Goal: Information Seeking & Learning: Learn about a topic

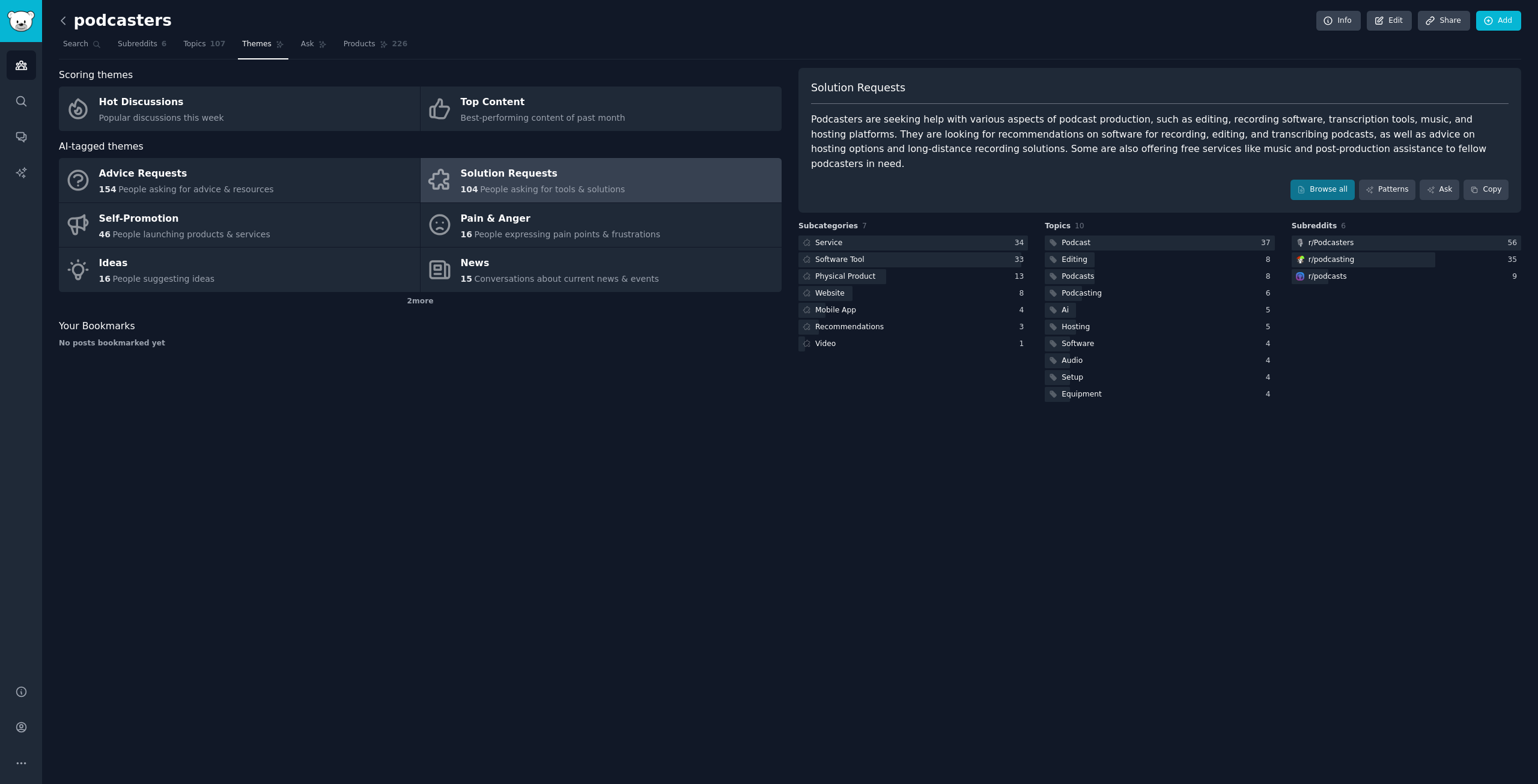
click at [63, 18] on icon at bounding box center [63, 21] width 13 height 13
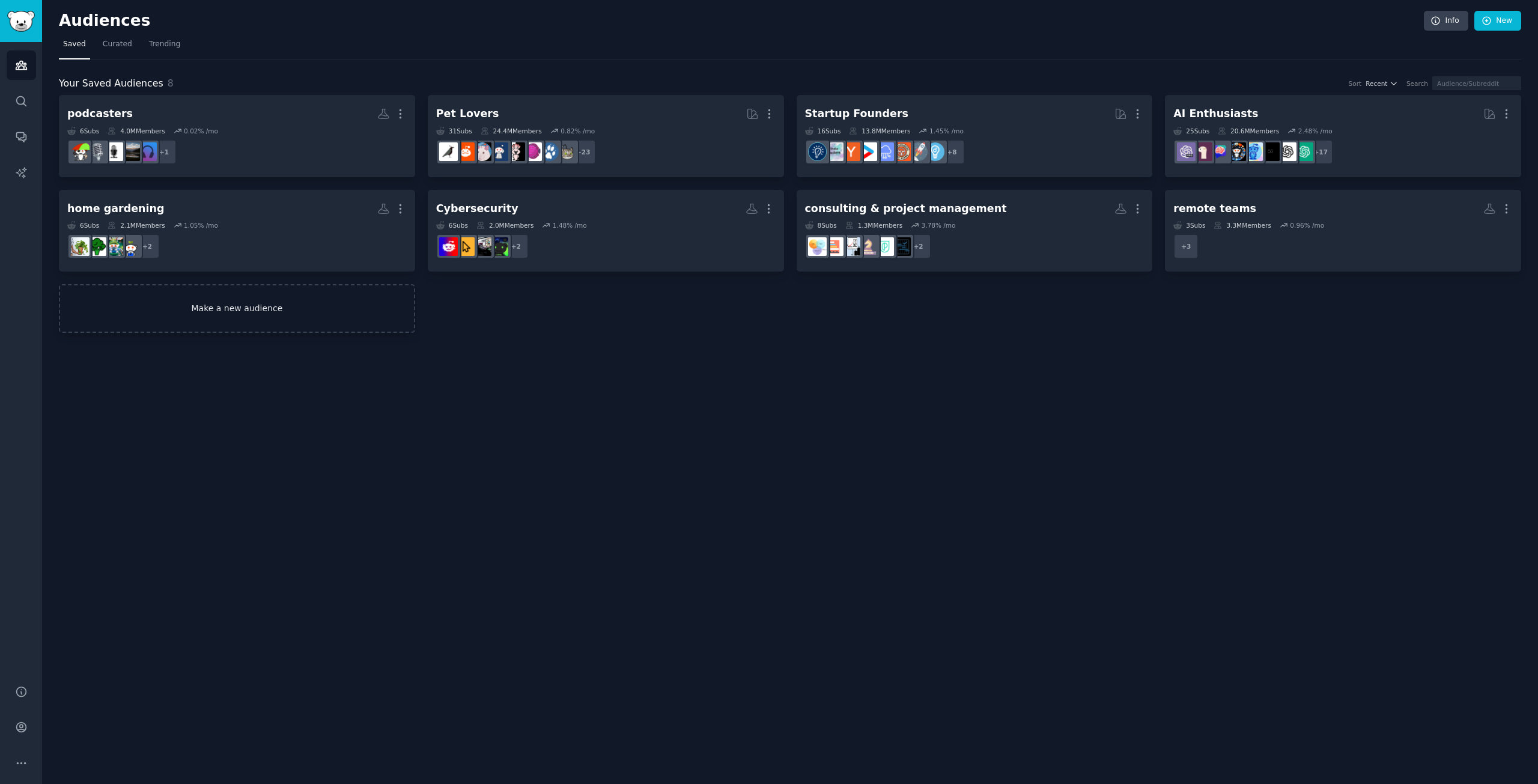
click at [259, 311] on link "Make a new audience" at bounding box center [237, 308] width 356 height 49
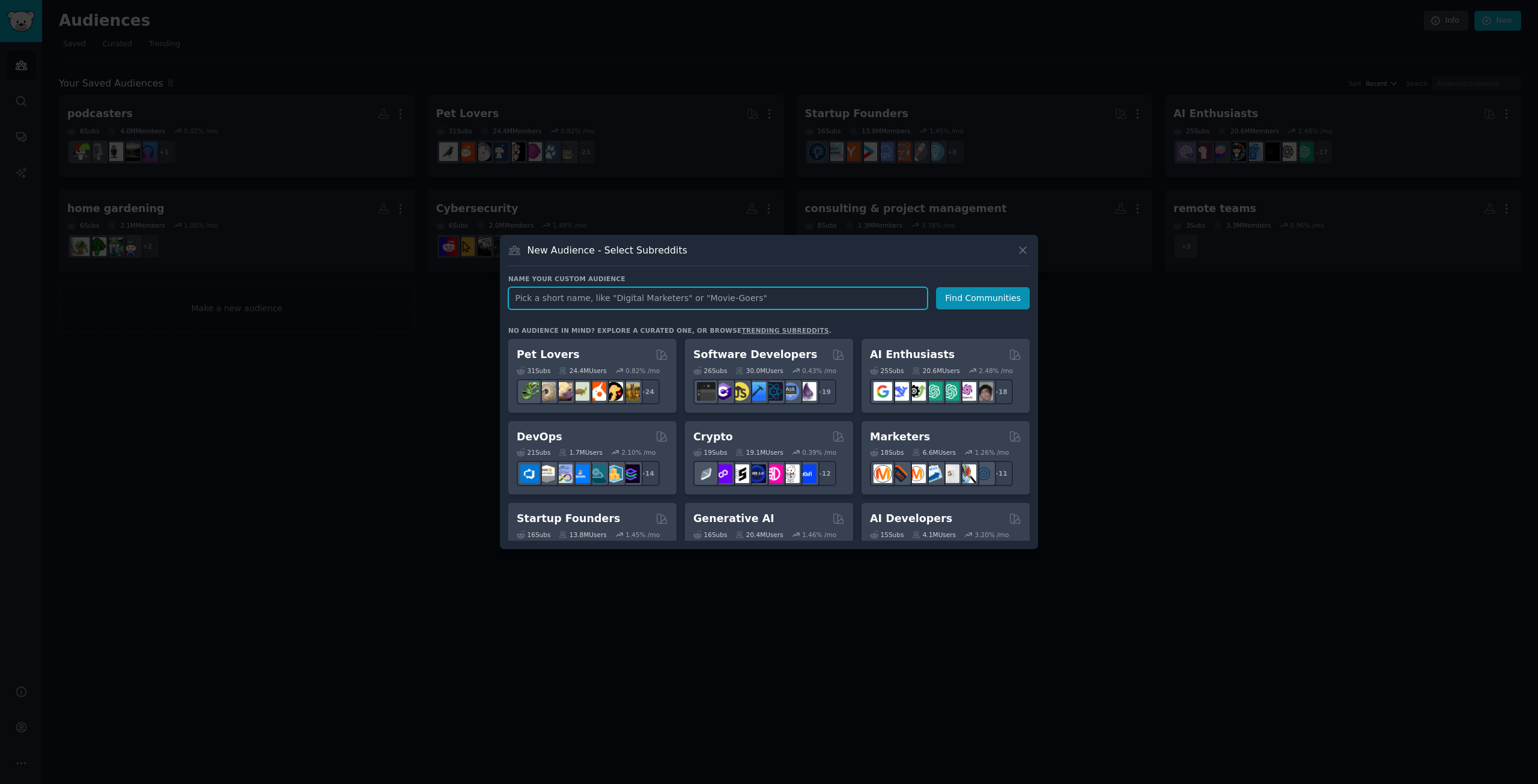
click at [555, 292] on input "text" at bounding box center [718, 299] width 419 height 22
type input "Etsy sellers"
click at [956, 300] on button "Find Communities" at bounding box center [983, 299] width 94 height 22
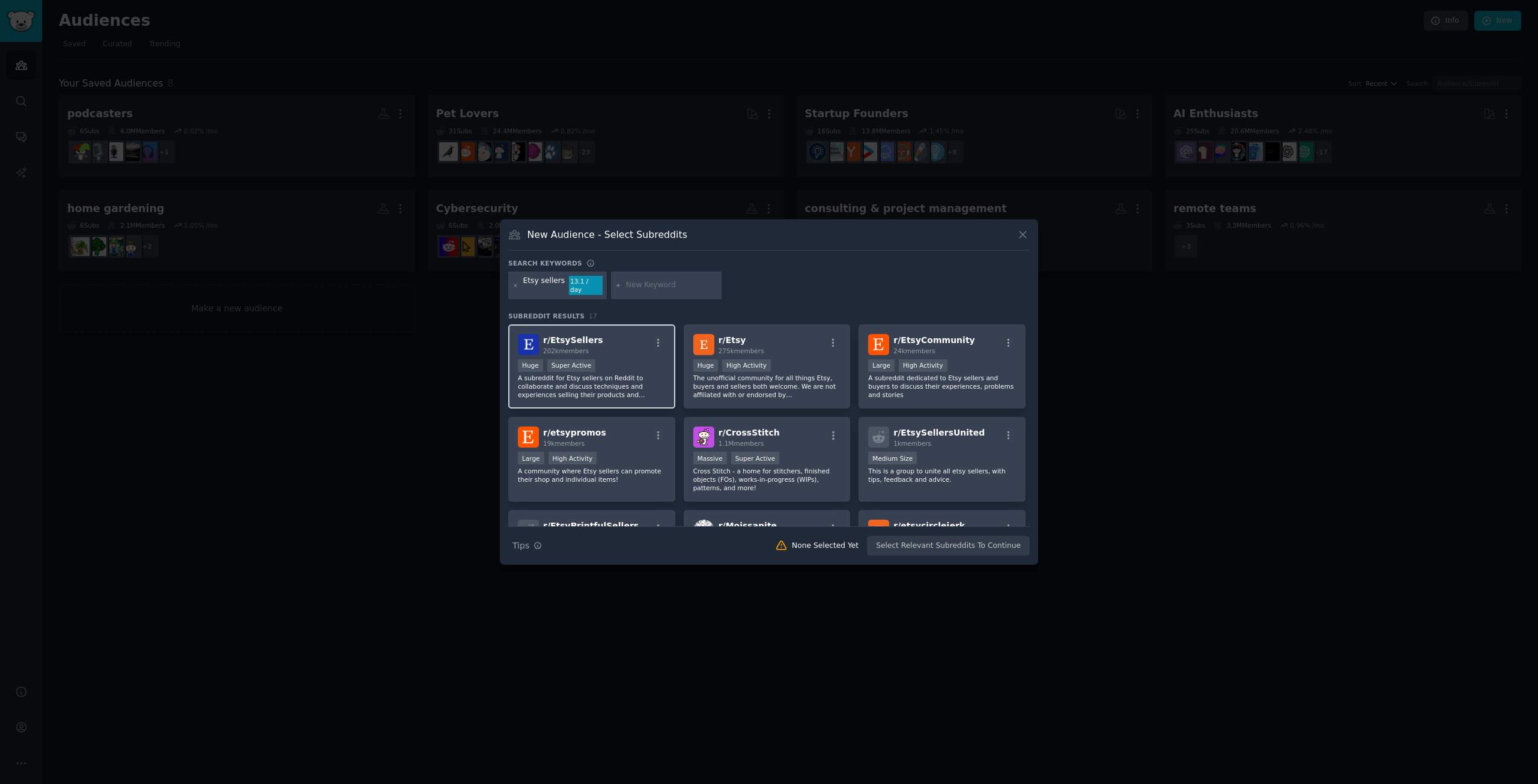
click at [610, 348] on div "r/ EtsySellers 202k members" at bounding box center [592, 344] width 148 height 21
click at [795, 347] on div "r/ Etsy 275k members" at bounding box center [767, 344] width 148 height 21
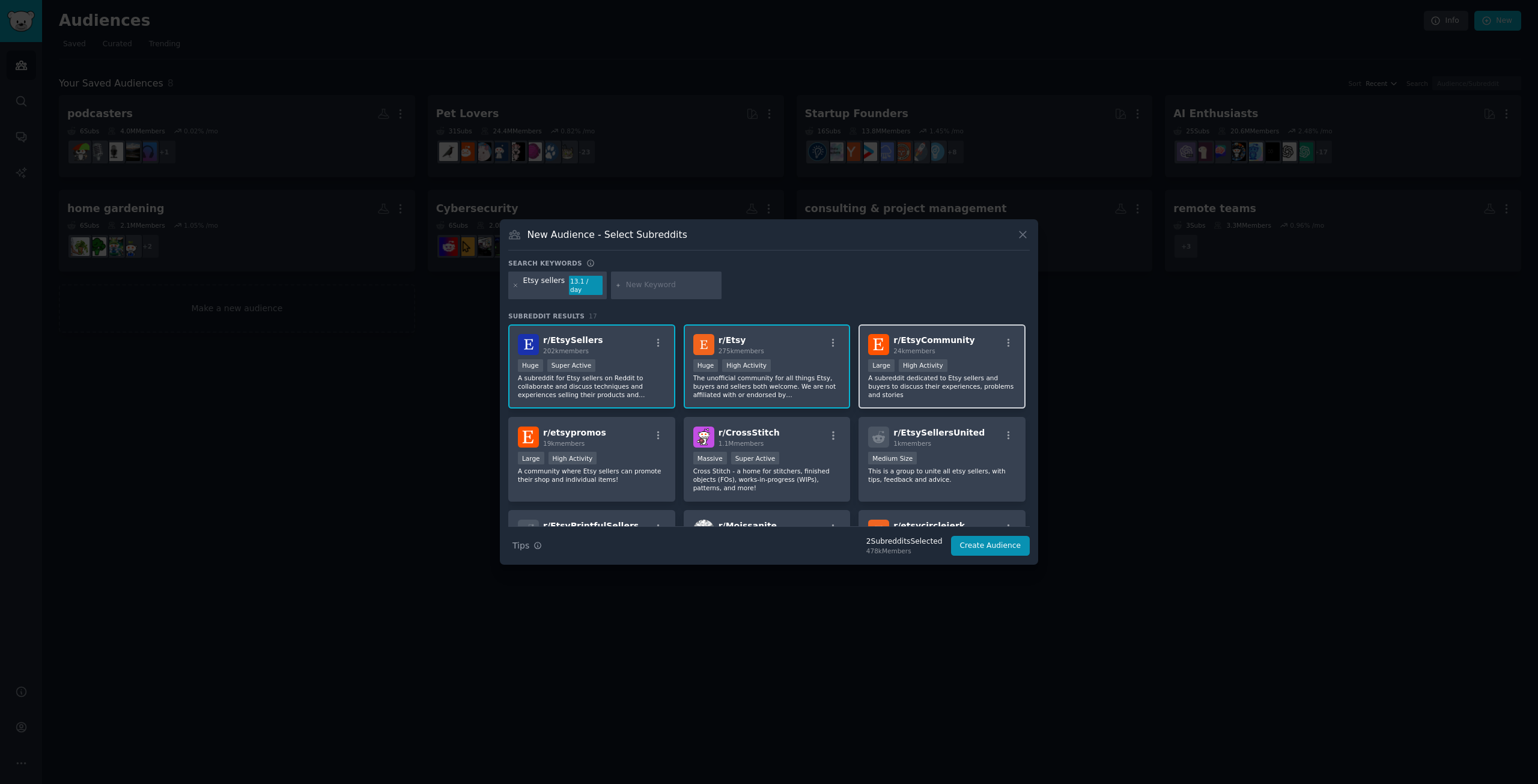
click at [973, 349] on div "r/ EtsyCommunity 24k members" at bounding box center [942, 344] width 148 height 21
click at [618, 441] on div "r/ etsypromos 19k members" at bounding box center [592, 437] width 148 height 21
click at [959, 440] on div "1k members" at bounding box center [939, 443] width 92 height 8
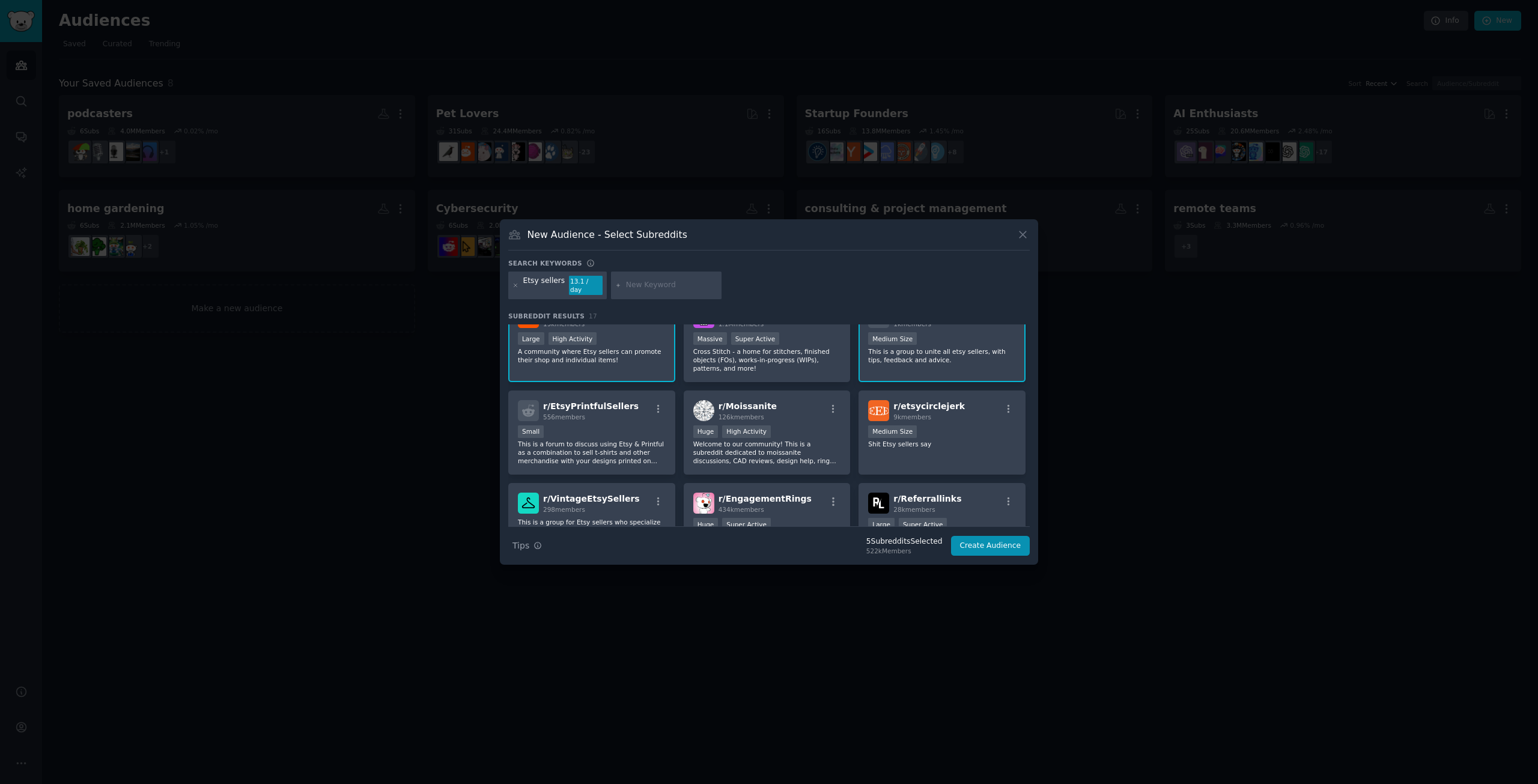
scroll to position [127, 0]
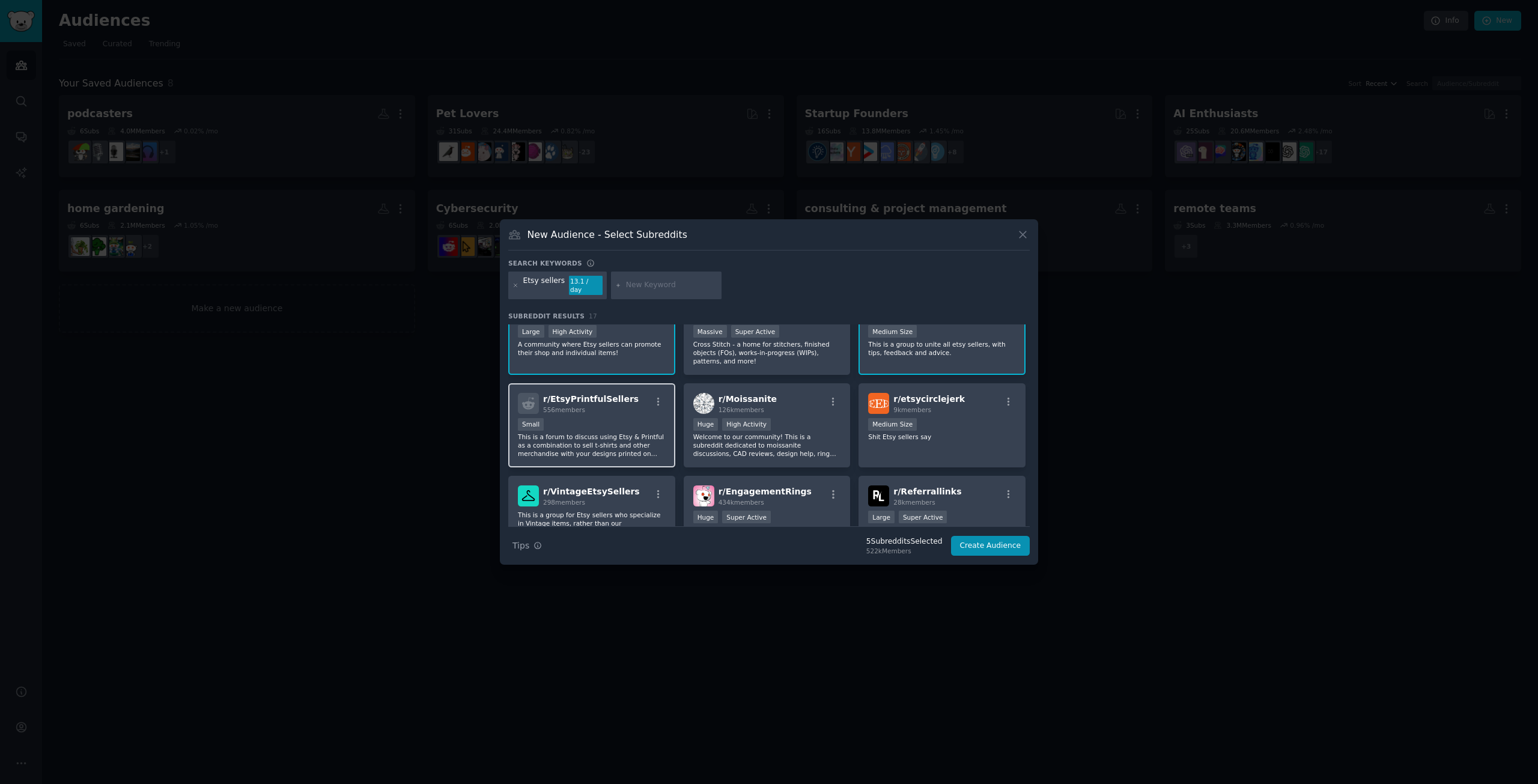
click at [618, 396] on div "r/ EtsyPrintfulSellers 556 members" at bounding box center [592, 404] width 148 height 21
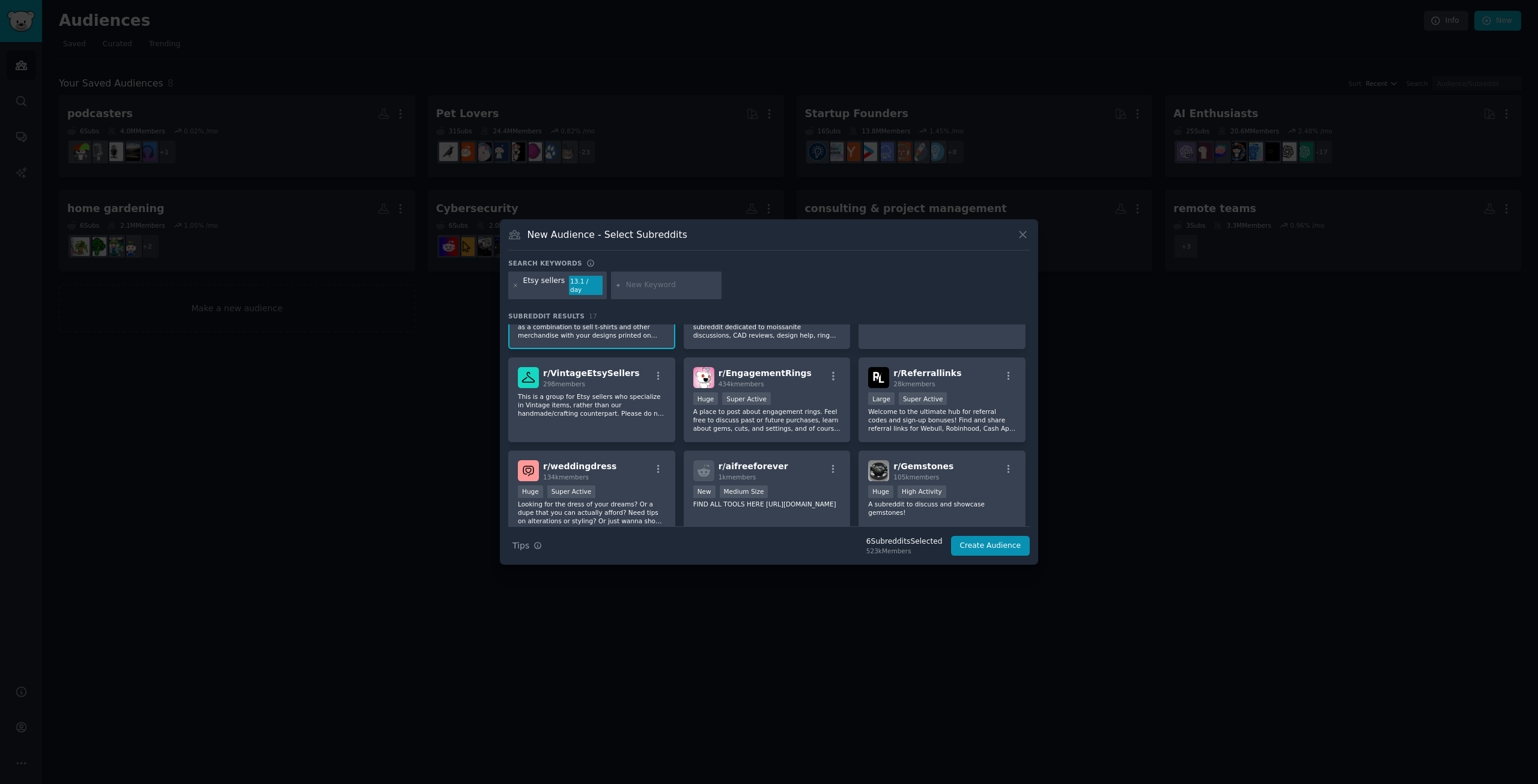
scroll to position [264, 0]
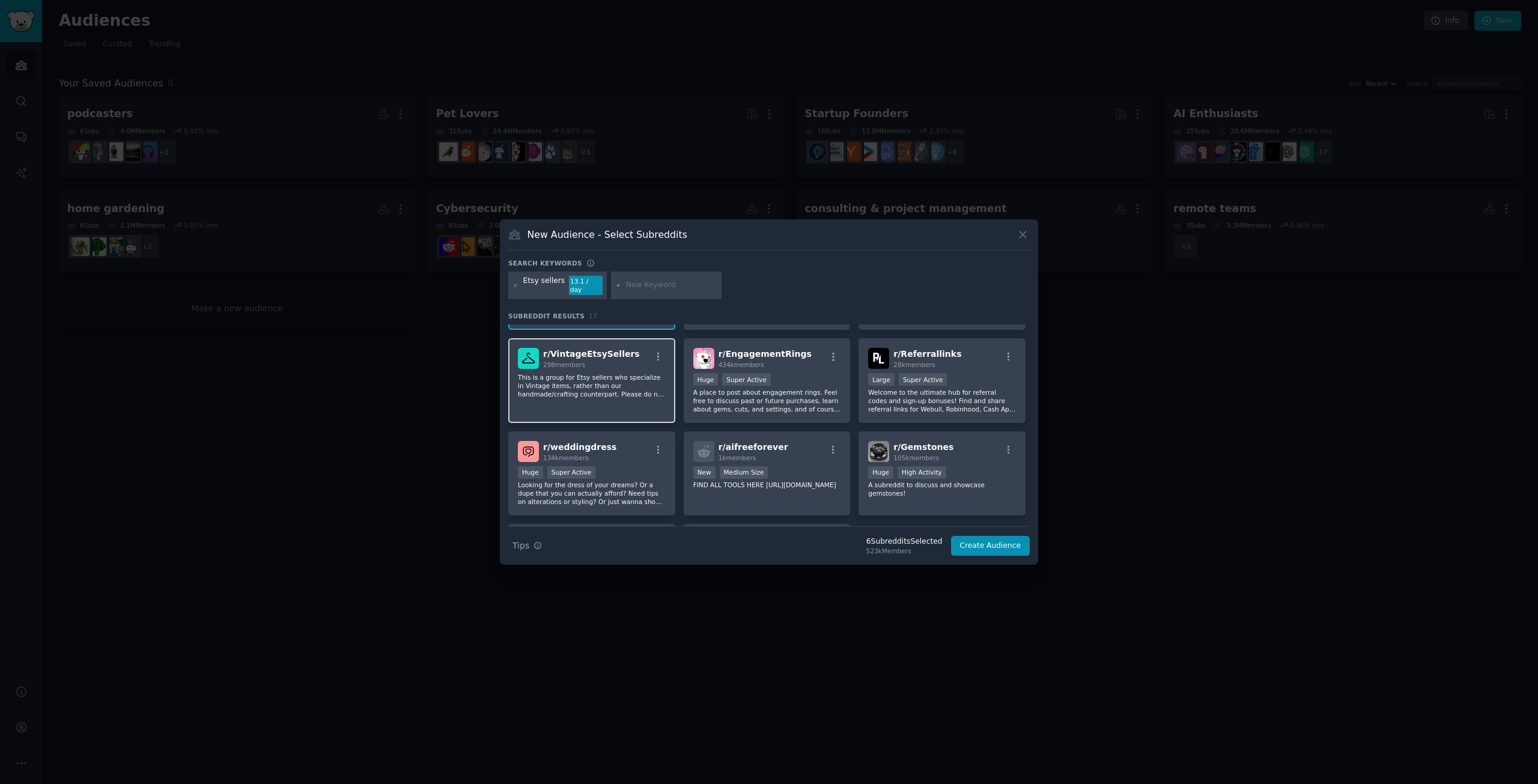
click at [589, 381] on p "This is a group for Etsy sellers who specialize in Vintage items, rather than o…" at bounding box center [592, 385] width 148 height 25
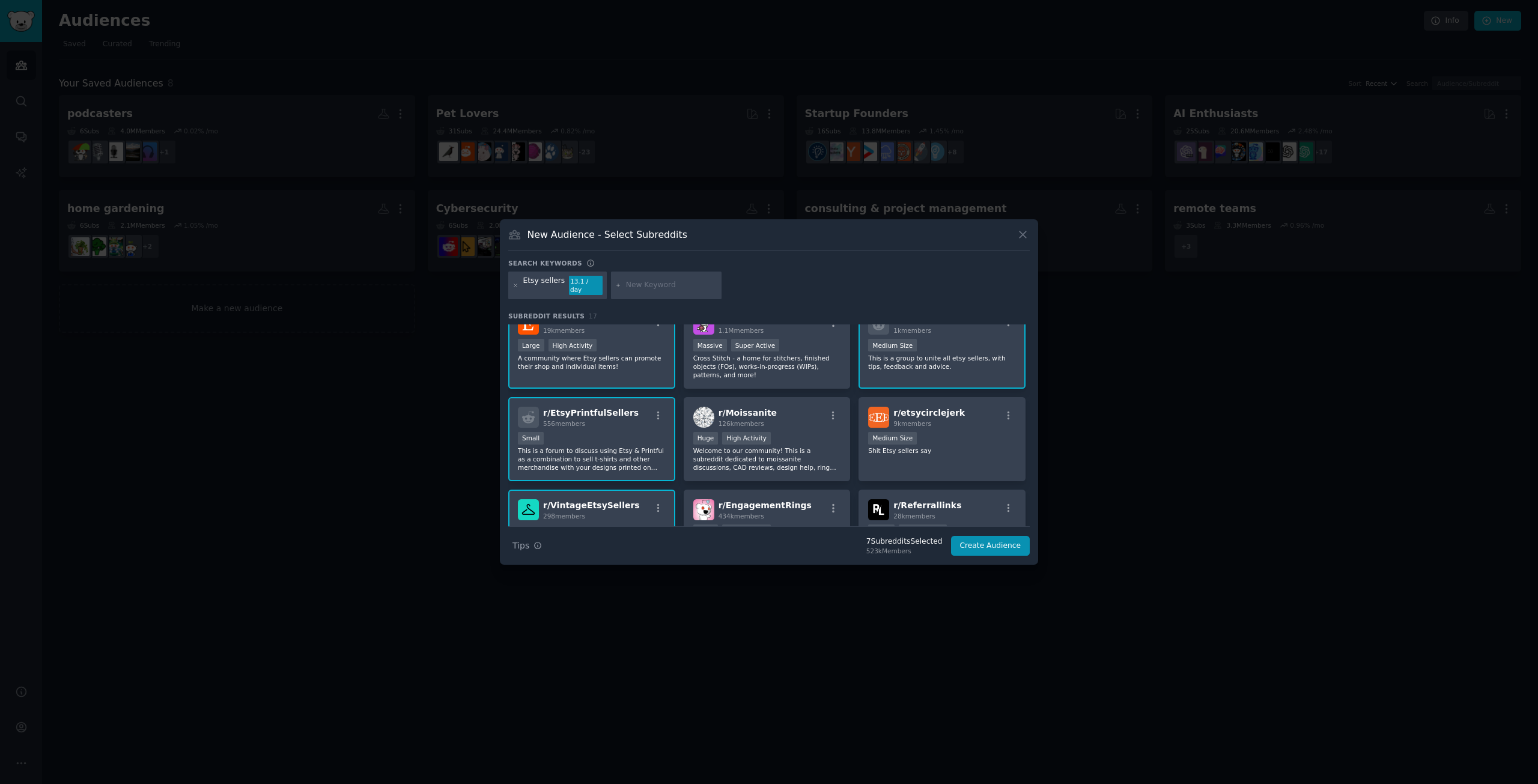
scroll to position [109, 0]
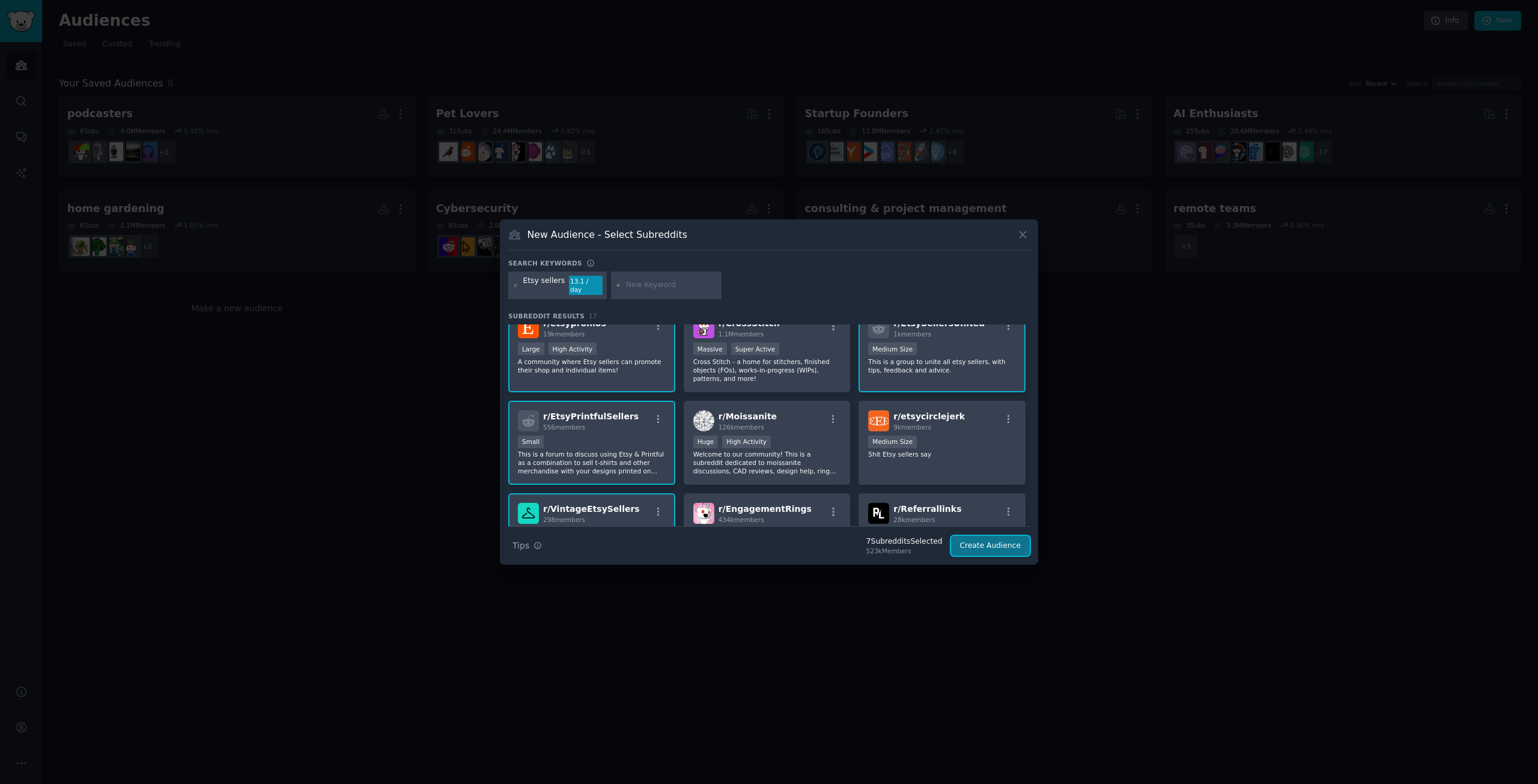
click at [1000, 537] on button "Create Audience" at bounding box center [991, 546] width 79 height 20
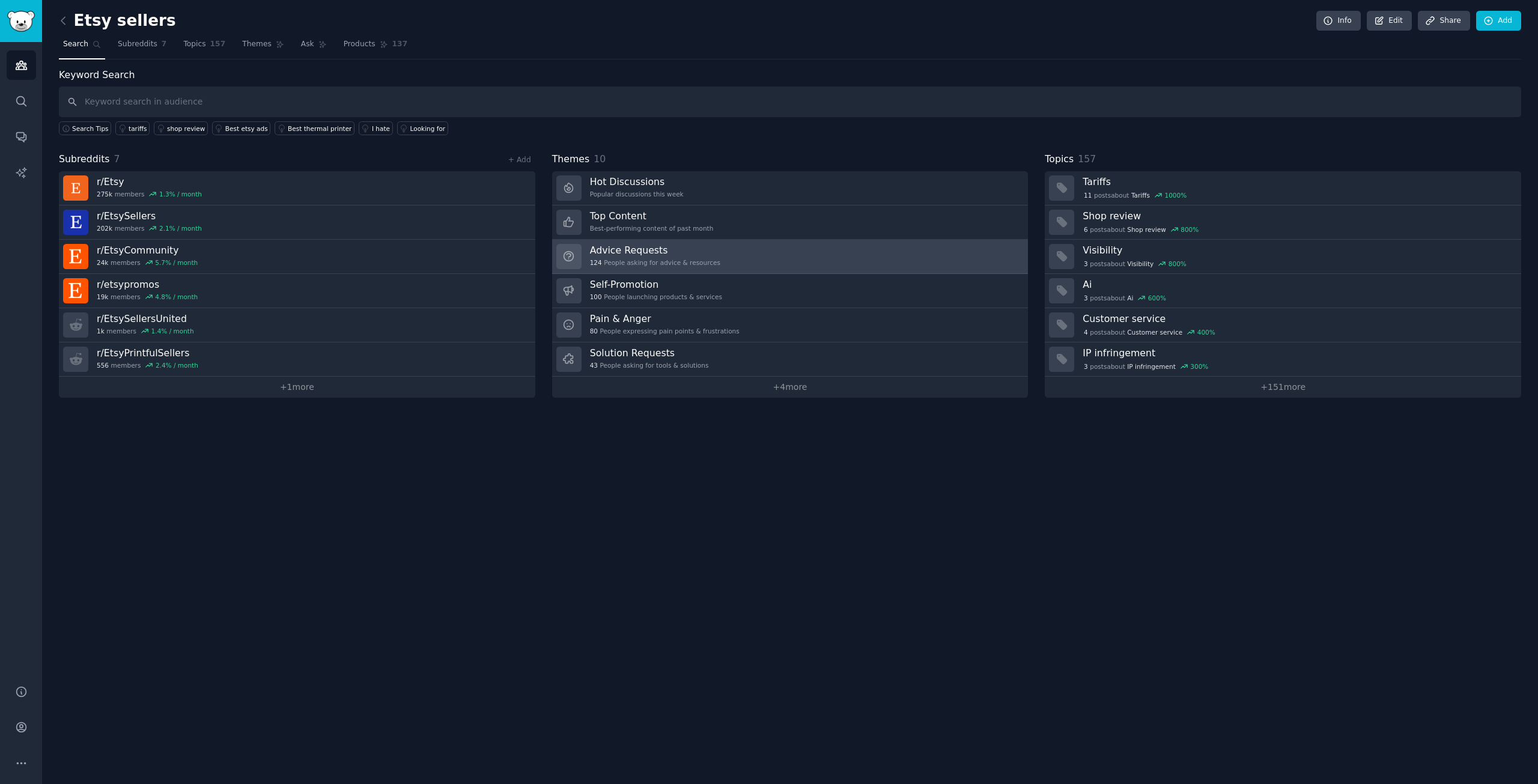
click at [670, 249] on h3 "Advice Requests" at bounding box center [655, 250] width 130 height 13
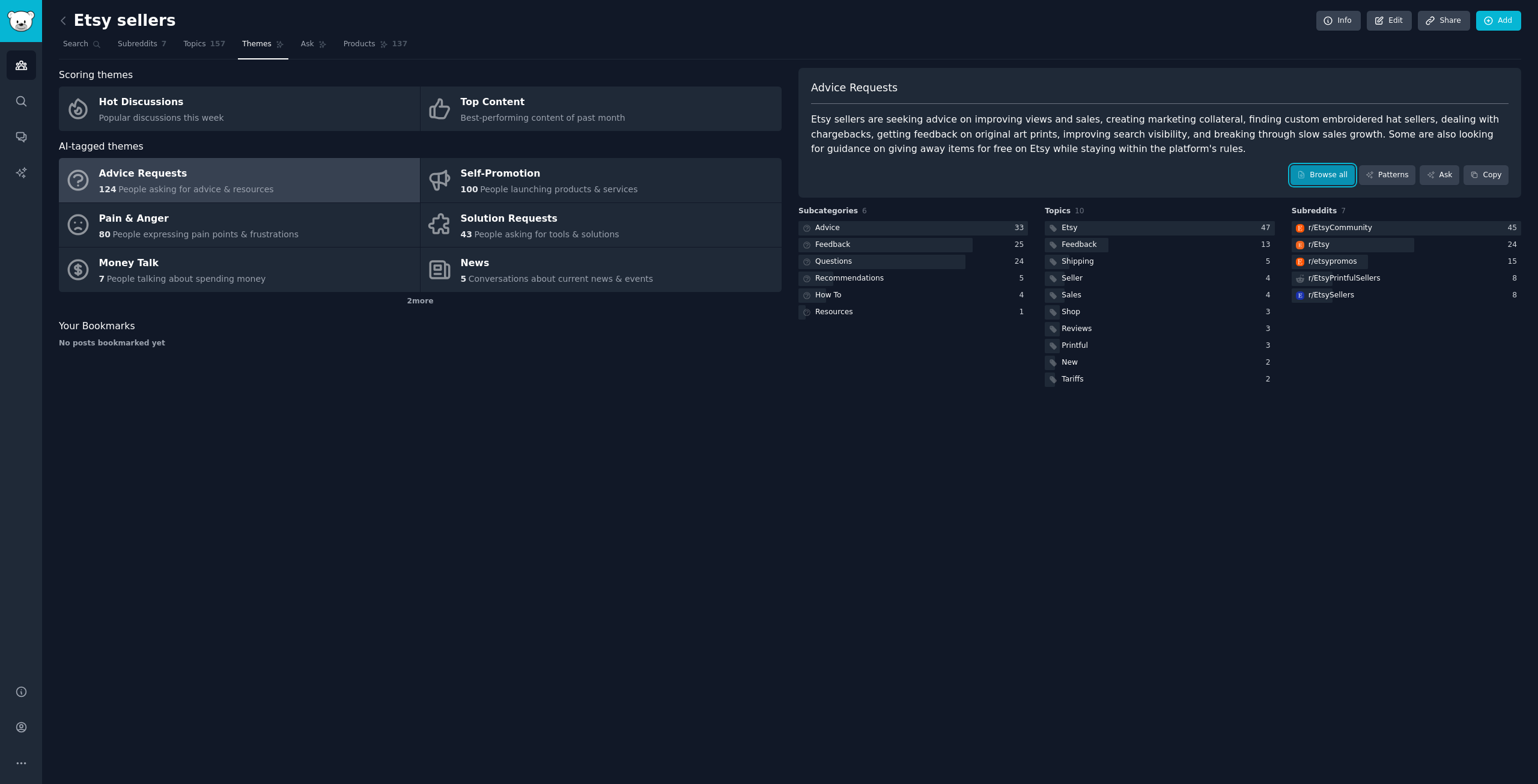
click at [1337, 169] on link "Browse all" at bounding box center [1323, 175] width 64 height 20
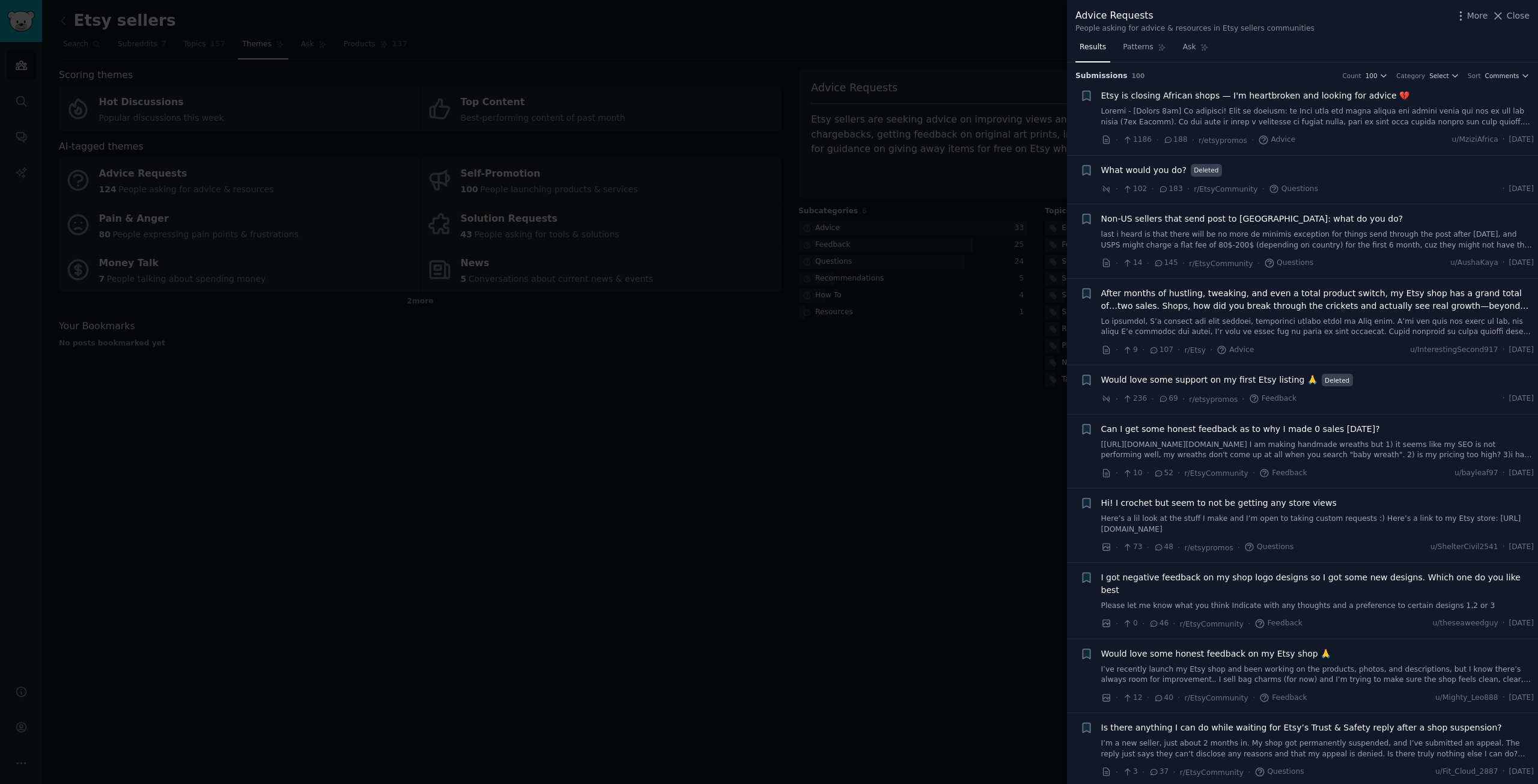
click at [1152, 238] on link "last i heard is that there will be no more de minimis exception for things send…" at bounding box center [1318, 240] width 433 height 21
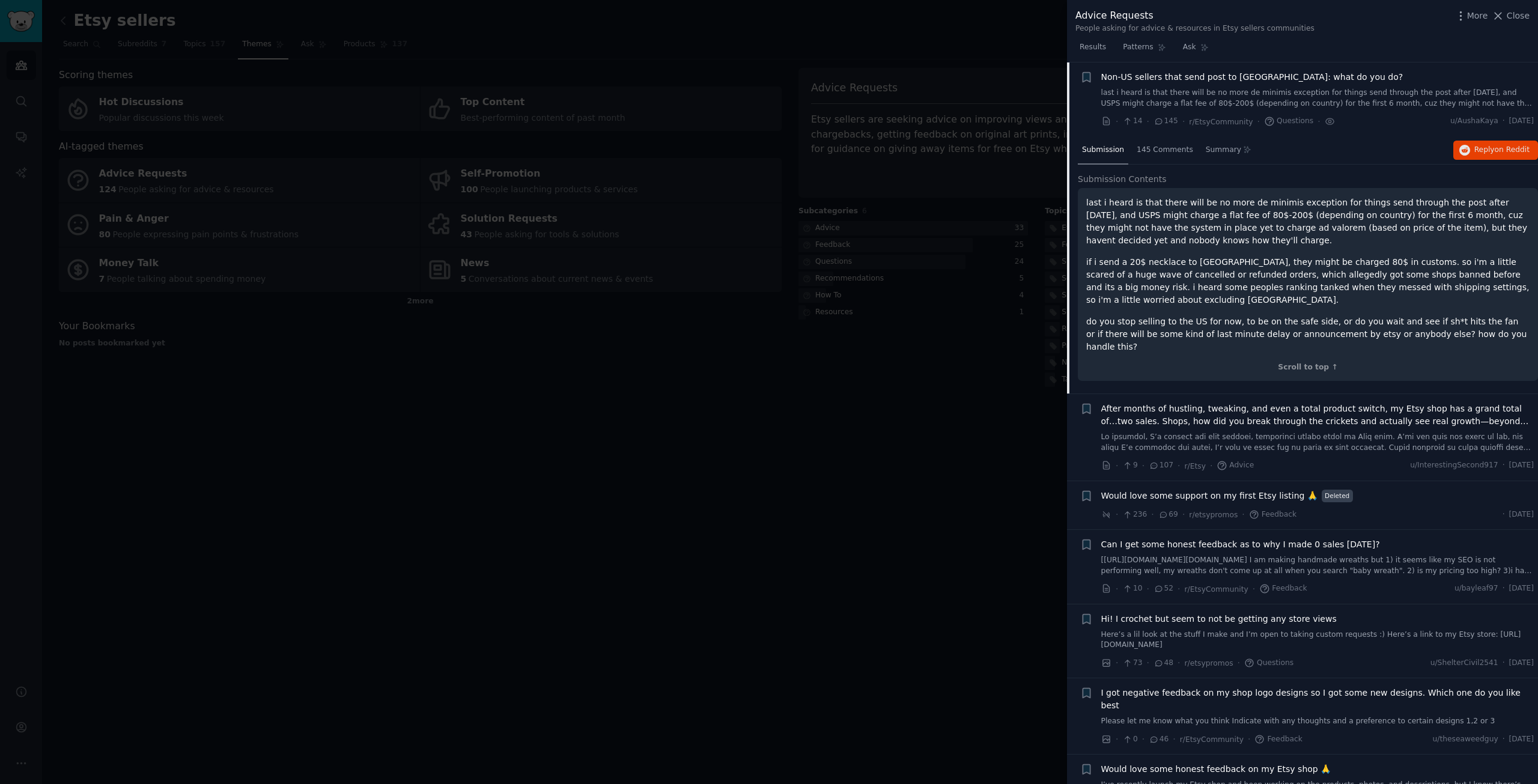
scroll to position [142, 0]
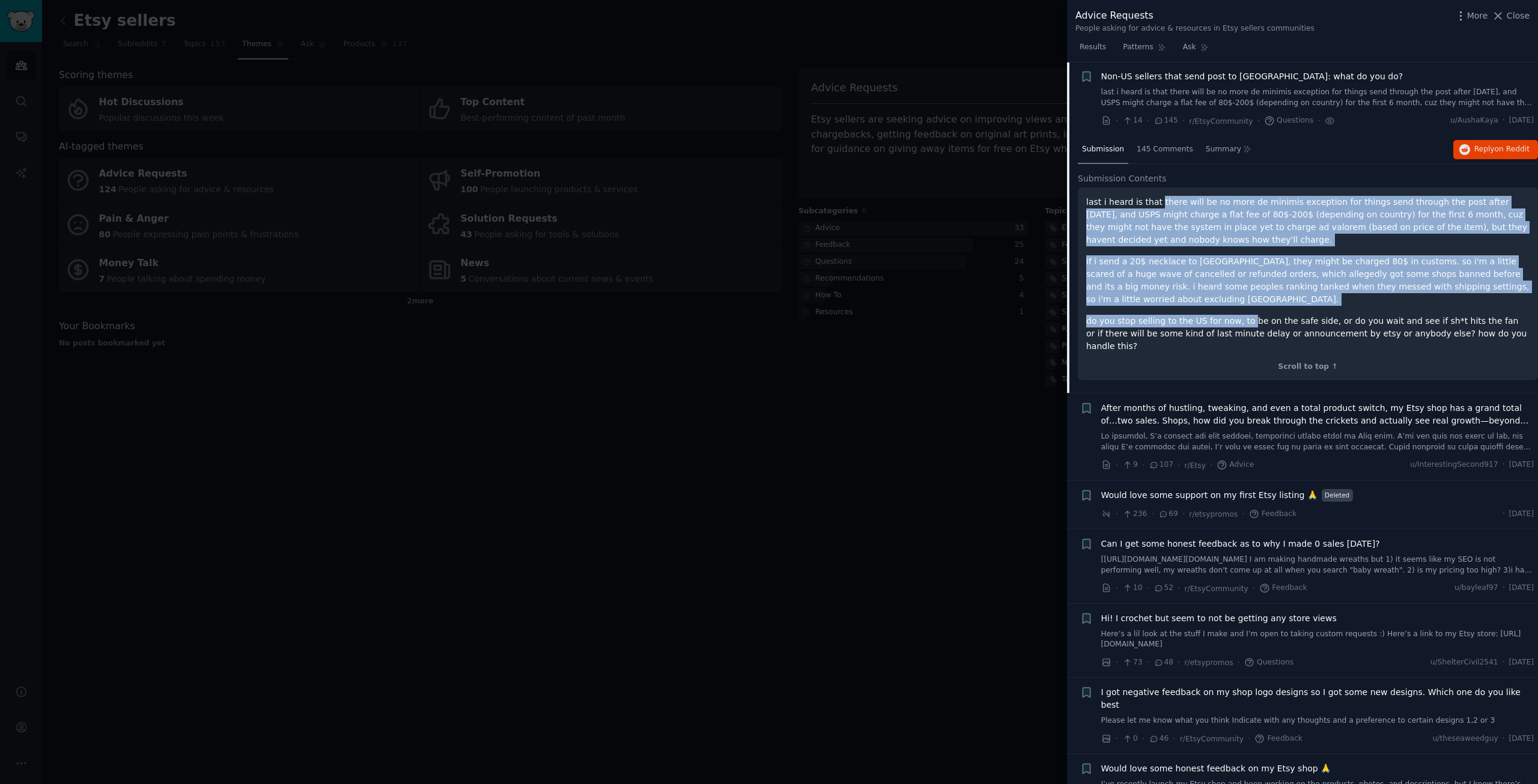
drag, startPoint x: 1155, startPoint y: 205, endPoint x: 1258, endPoint y: 307, distance: 145.0
click at [1242, 307] on div "last i heard is that there will be no more de minimis exception for things send…" at bounding box center [1308, 274] width 443 height 156
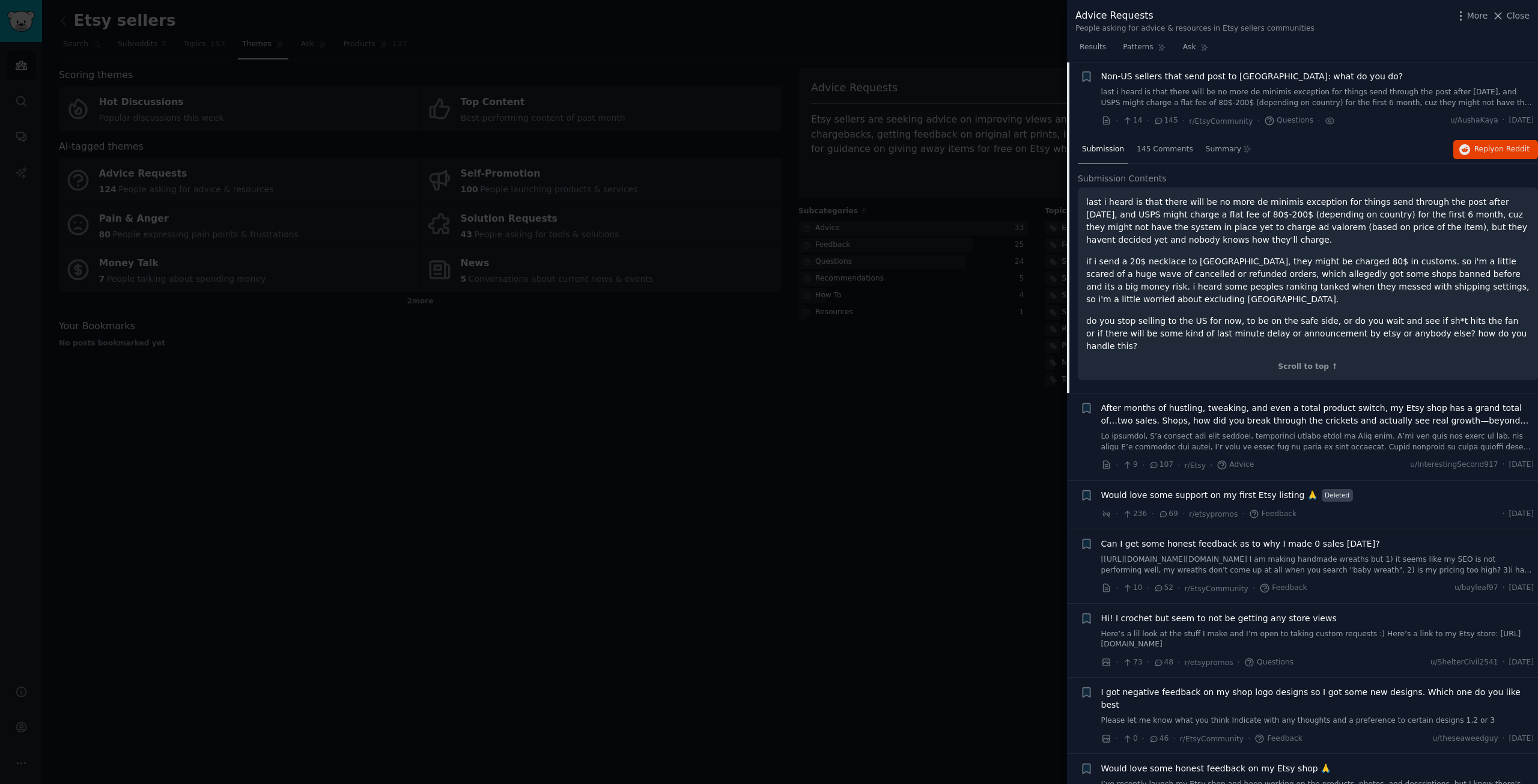
click at [1263, 315] on p "do you stop selling to the US for now, to be on the safe side, or do you wait a…" at bounding box center [1308, 333] width 443 height 38
click at [1495, 151] on span "on Reddit" at bounding box center [1512, 148] width 35 height 8
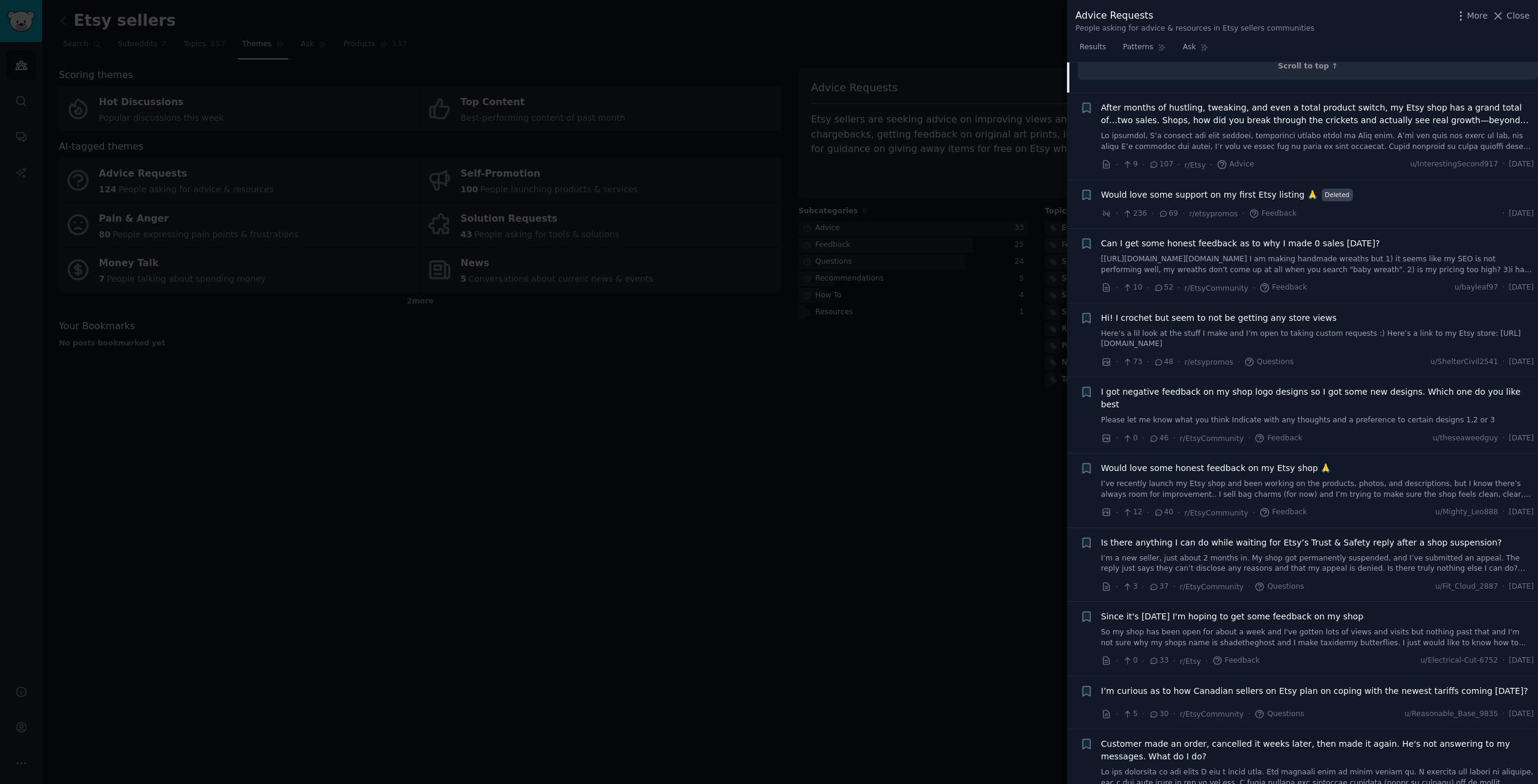
click at [1346, 627] on link "So my shop has been open for about a week and I've gotten lots of views and vis…" at bounding box center [1318, 637] width 433 height 21
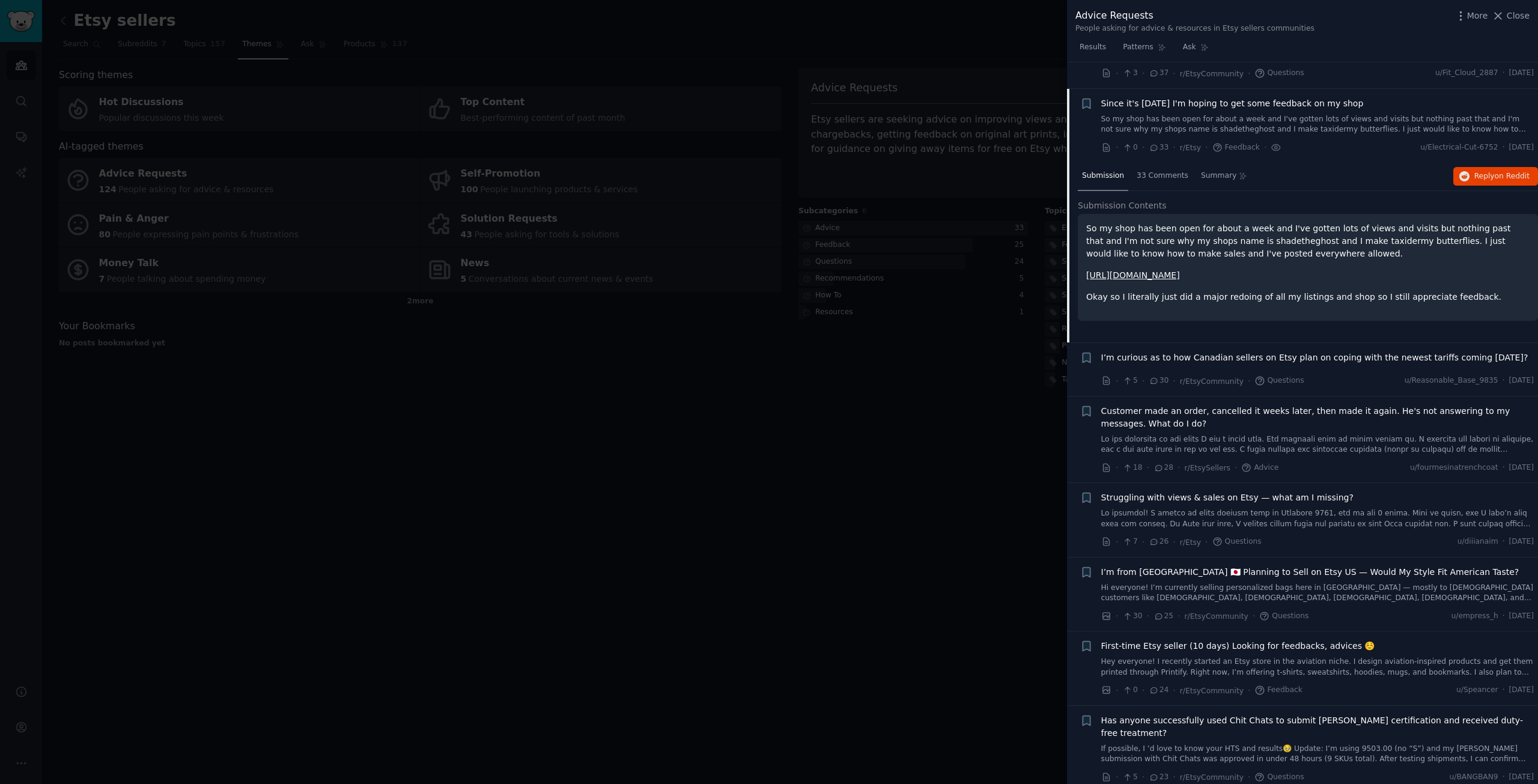
scroll to position [713, 0]
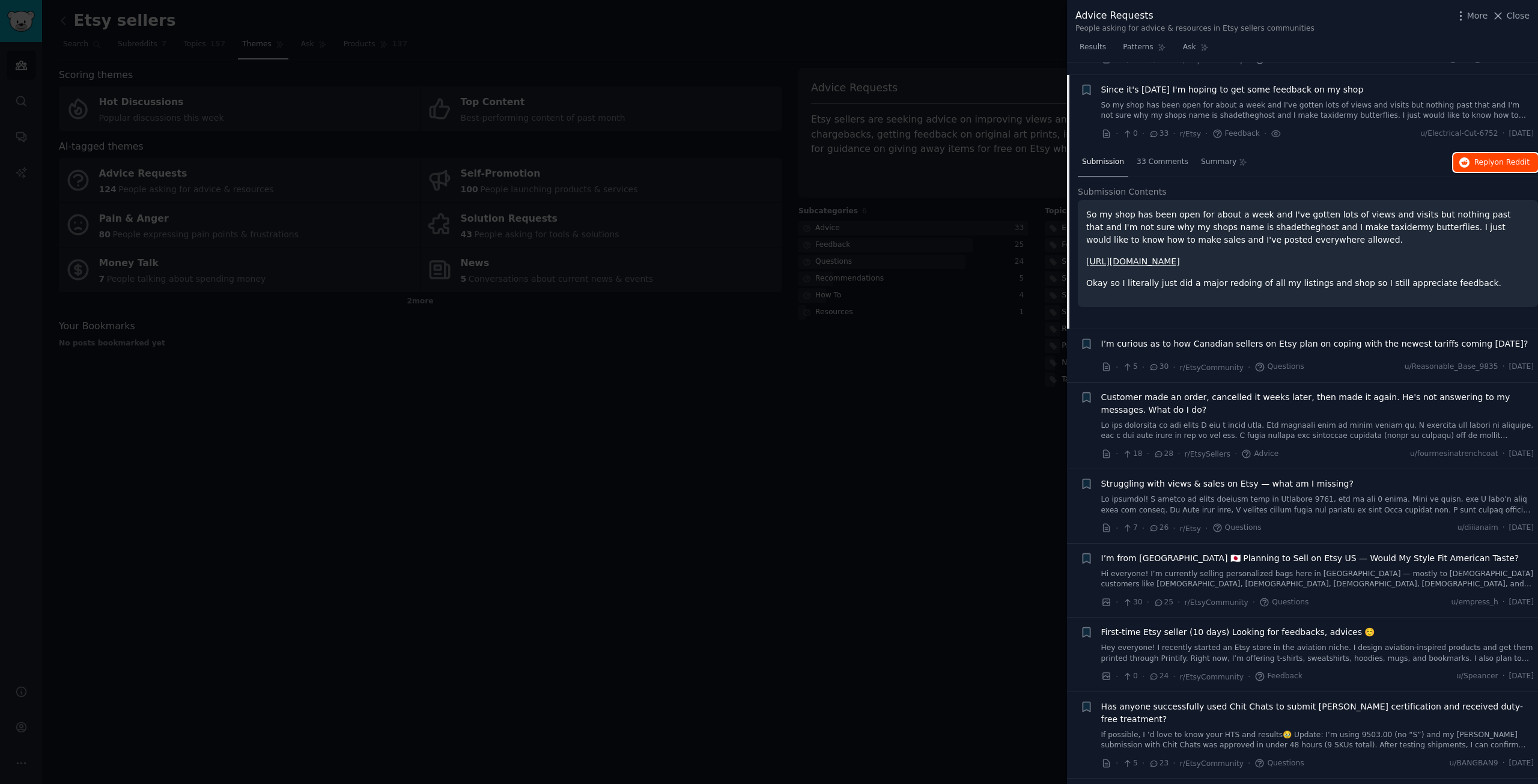
click at [1518, 153] on button "Reply on Reddit" at bounding box center [1496, 163] width 85 height 19
